Goal: Task Accomplishment & Management: Complete application form

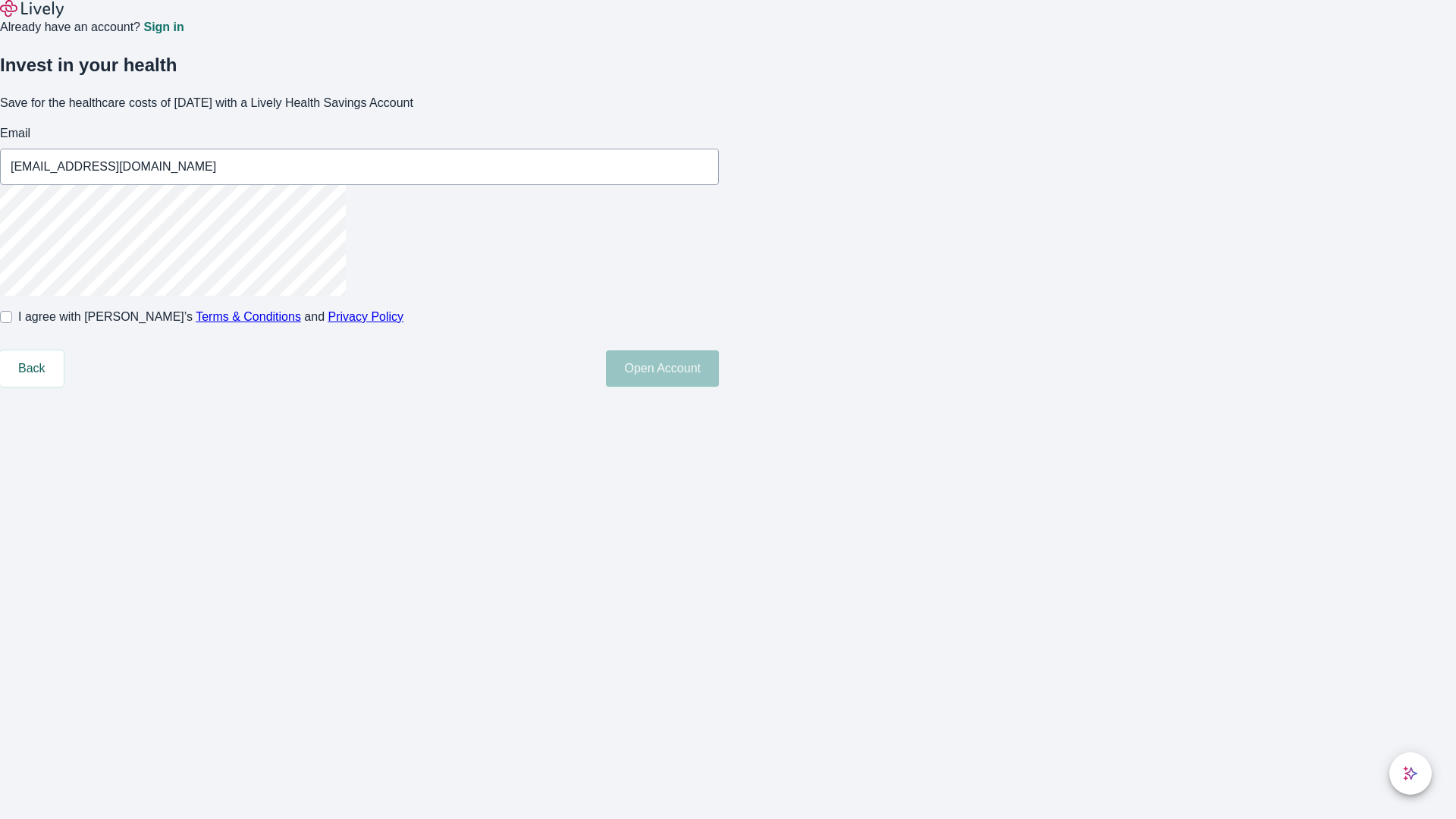
click at [12, 323] on input "I agree with Lively’s Terms & Conditions and Privacy Policy" at bounding box center [6, 316] width 12 height 12
checkbox input "true"
click at [719, 387] on button "Open Account" at bounding box center [663, 368] width 113 height 37
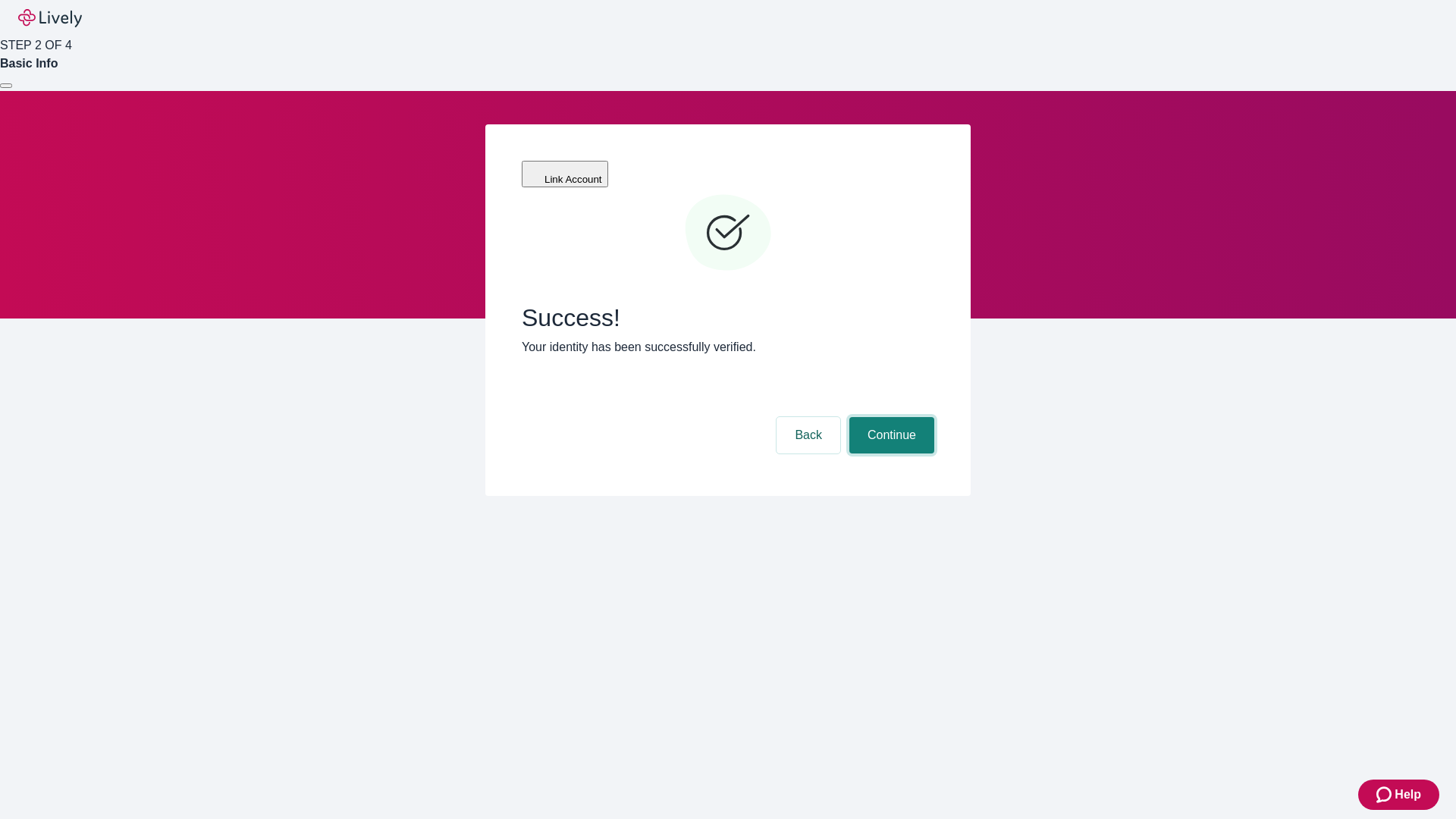
click at [890, 417] on button "Continue" at bounding box center [892, 435] width 85 height 37
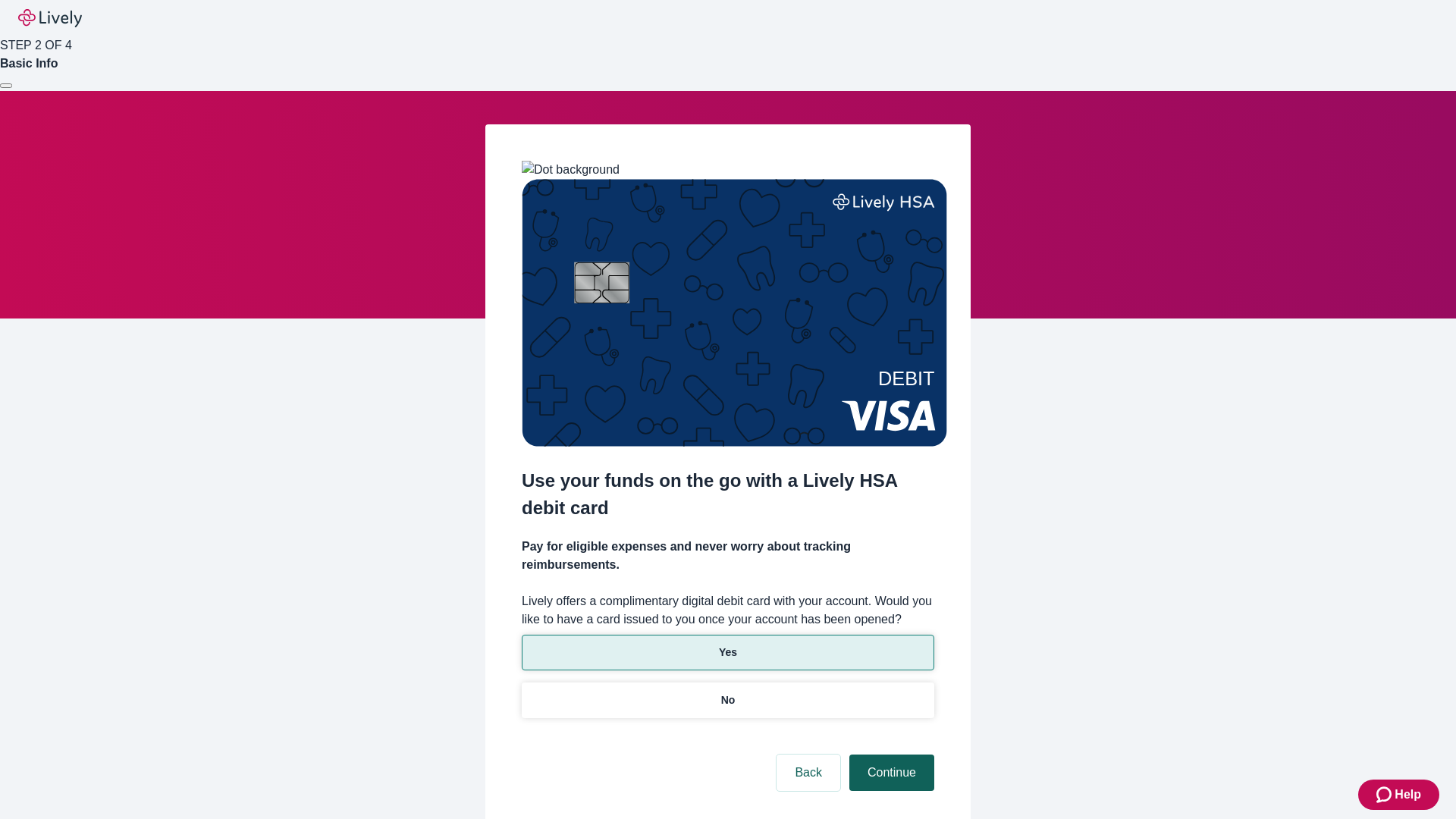
click at [728, 693] on p "No" at bounding box center [728, 701] width 14 height 16
click at [890, 754] on button "Continue" at bounding box center [892, 772] width 85 height 37
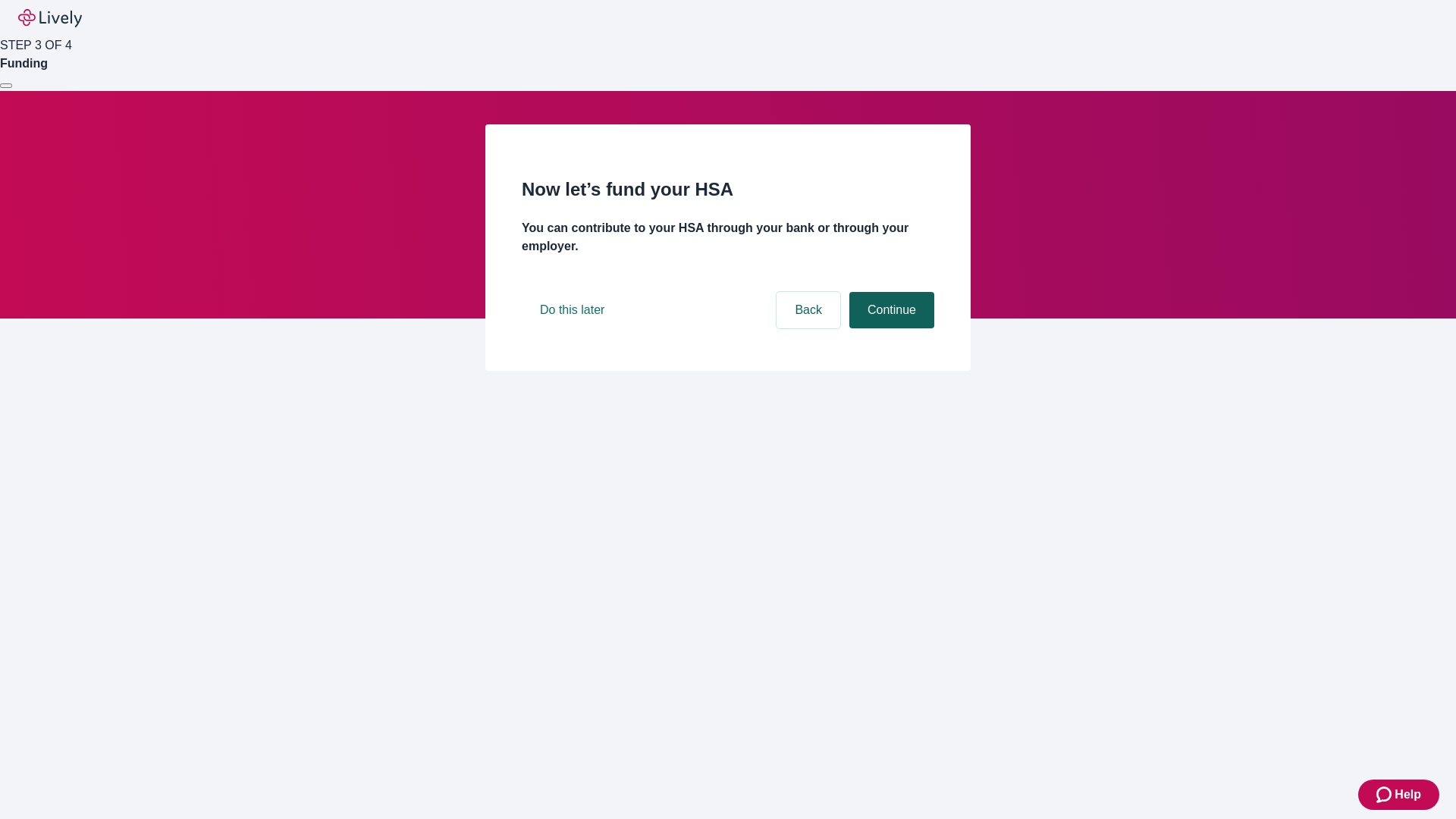
click at [890, 328] on button "Continue" at bounding box center [892, 309] width 85 height 37
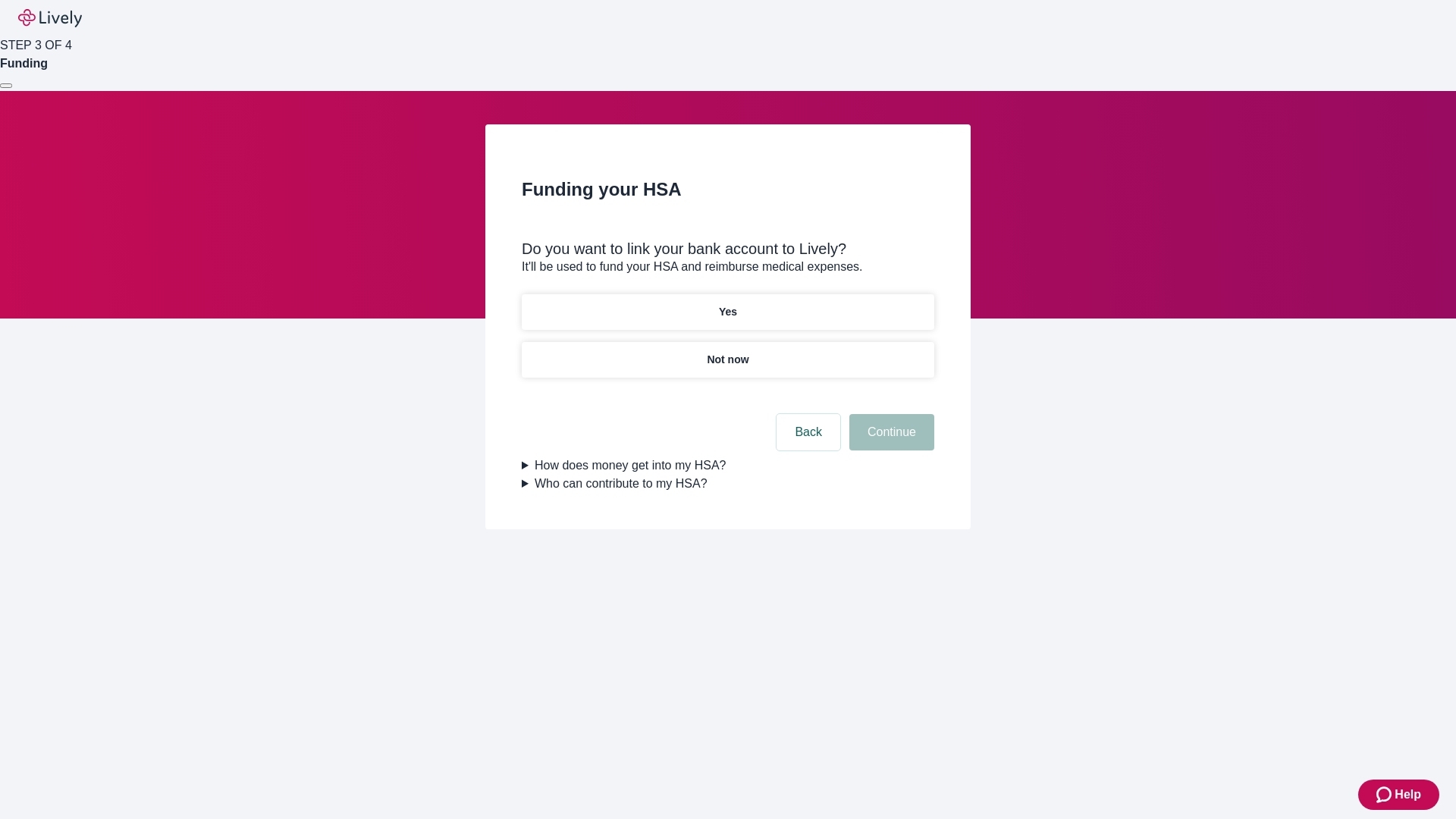
click at [728, 305] on p "Yes" at bounding box center [728, 312] width 18 height 16
click at [890, 414] on button "Continue" at bounding box center [892, 432] width 85 height 37
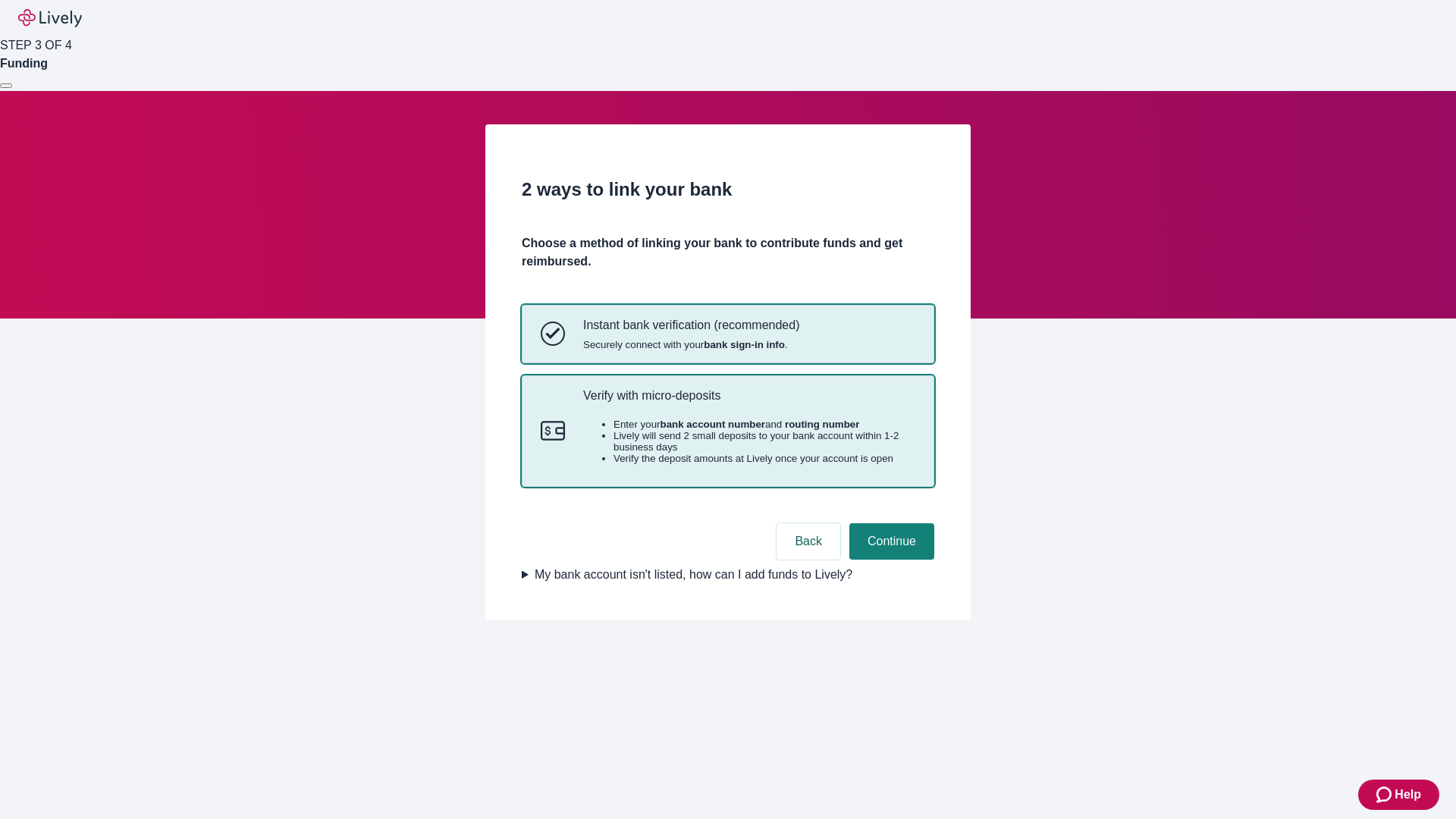
click at [748, 403] on p "Verify with micro-deposits" at bounding box center [749, 395] width 332 height 14
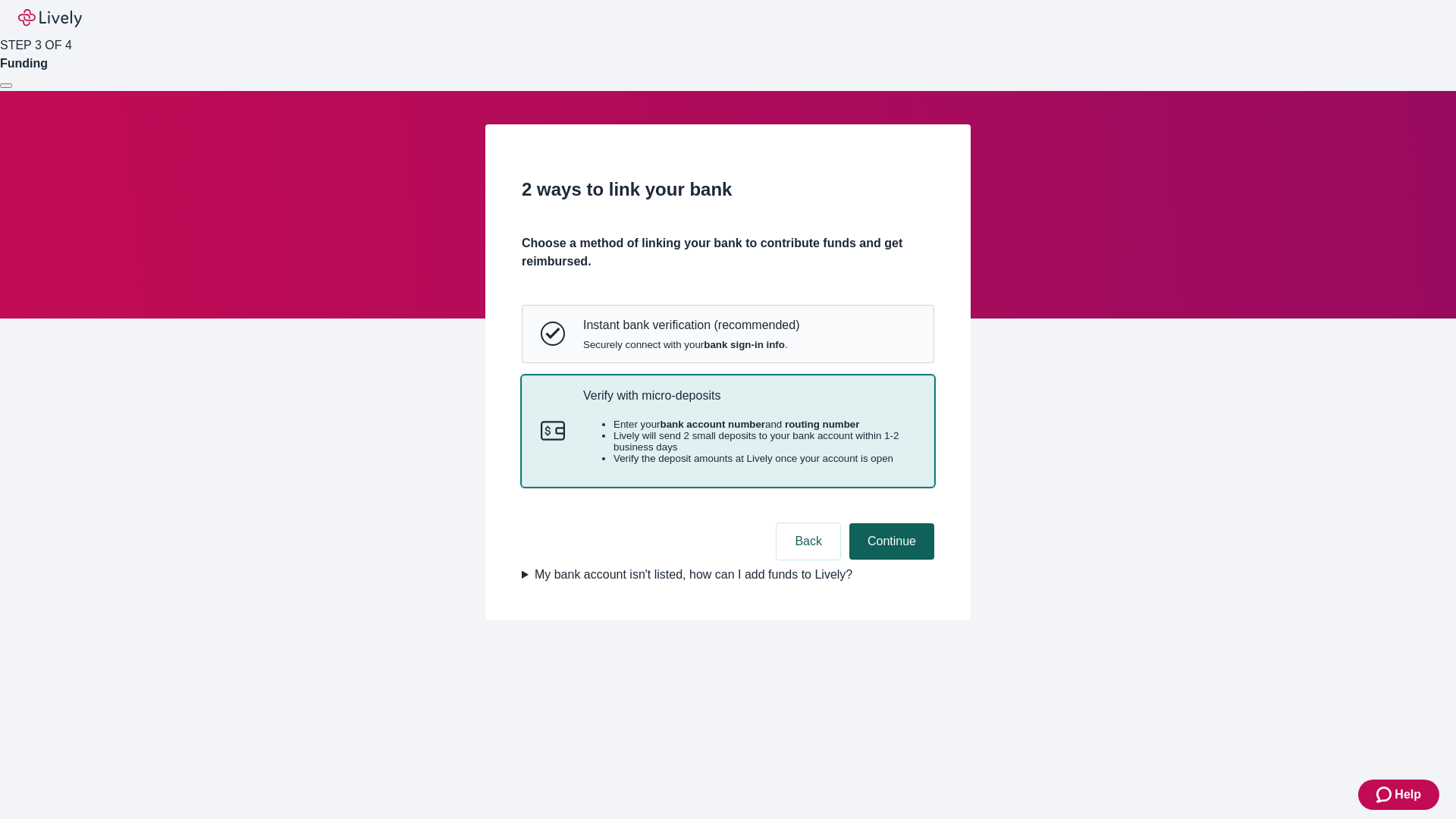
click at [890, 559] on button "Continue" at bounding box center [892, 541] width 85 height 37
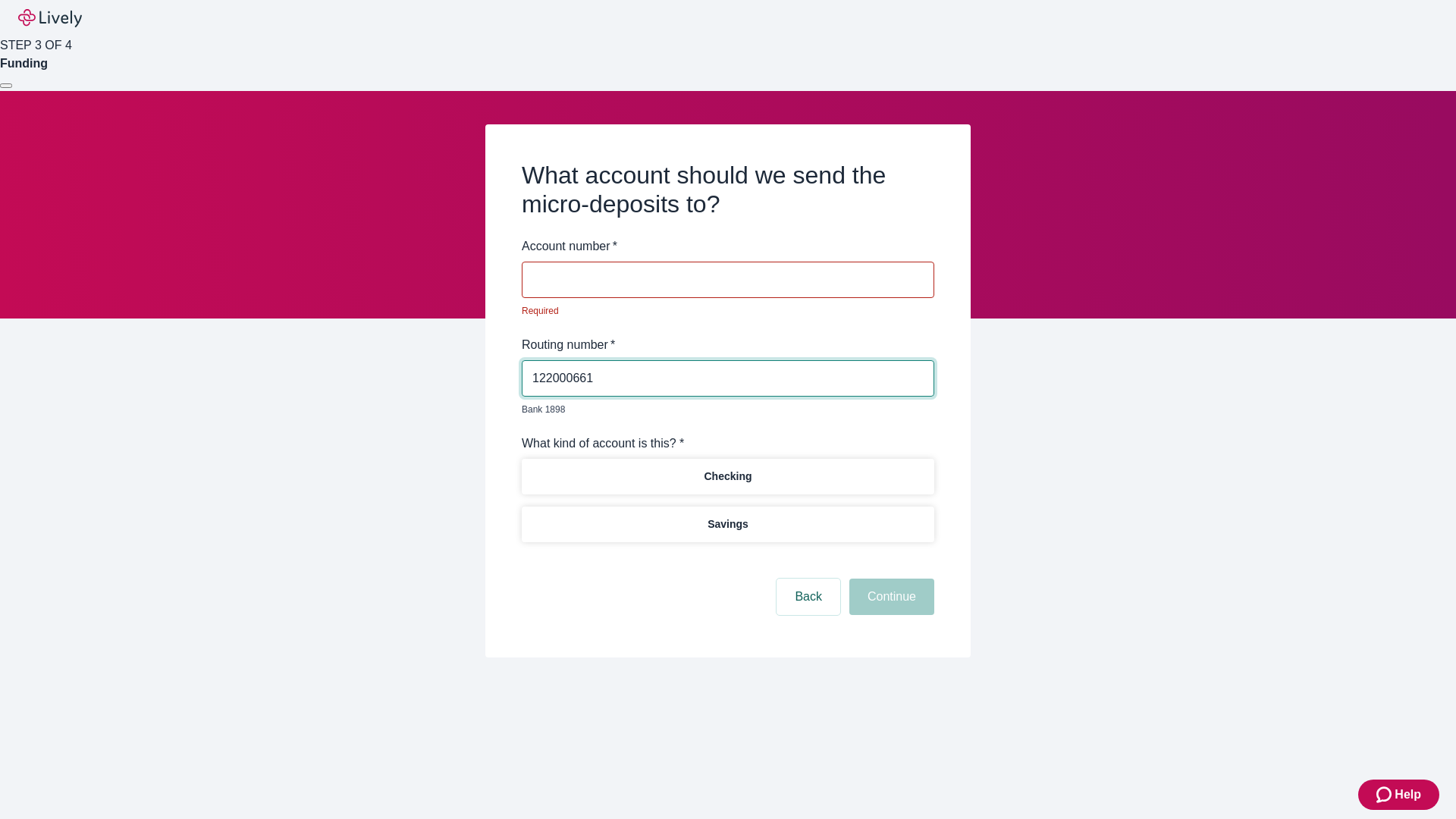
type input "122000661"
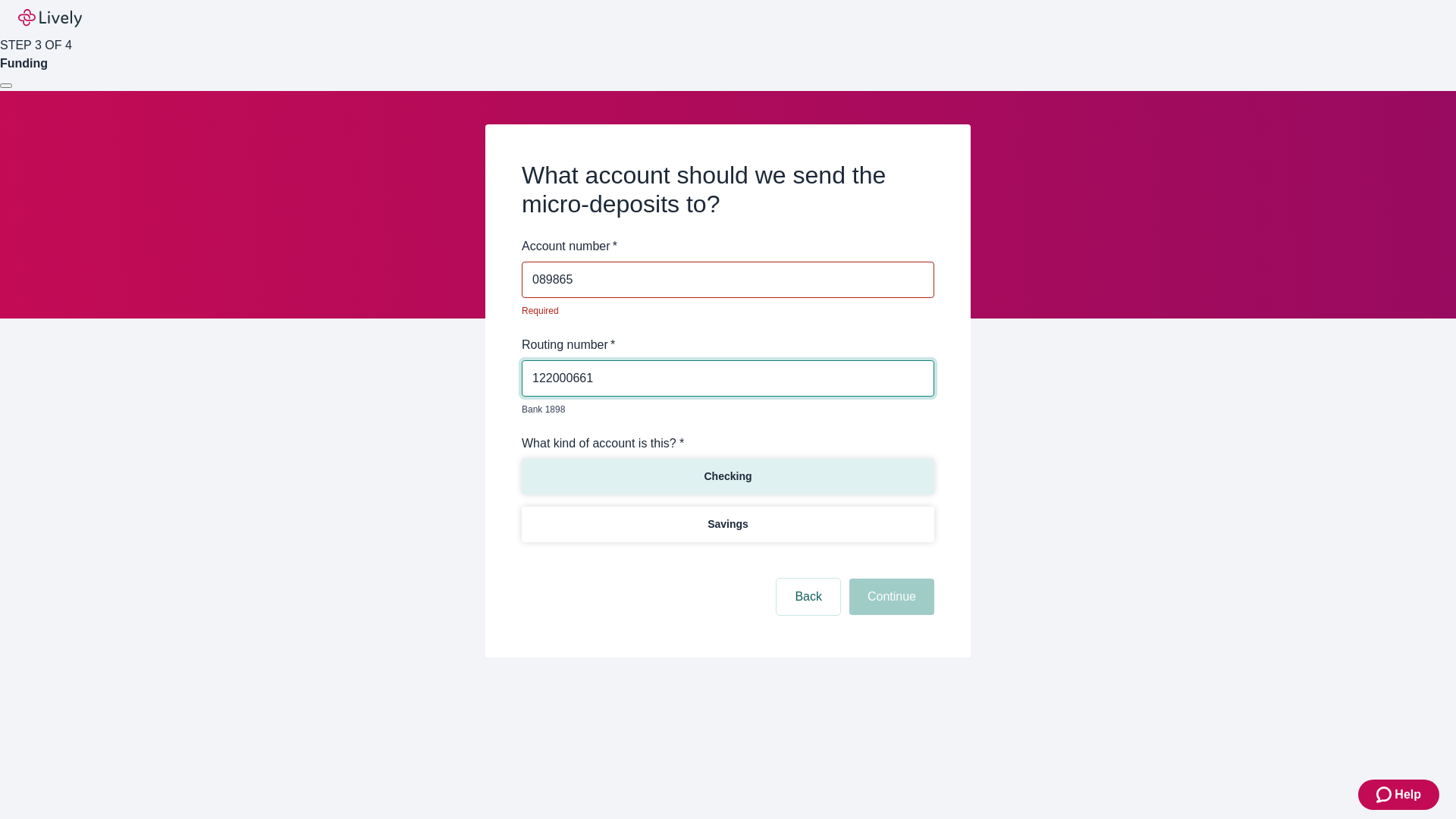
type input "089865"
click at [728, 469] on p "Checking" at bounding box center [728, 477] width 48 height 16
